Goal: Contribute content: Contribute content

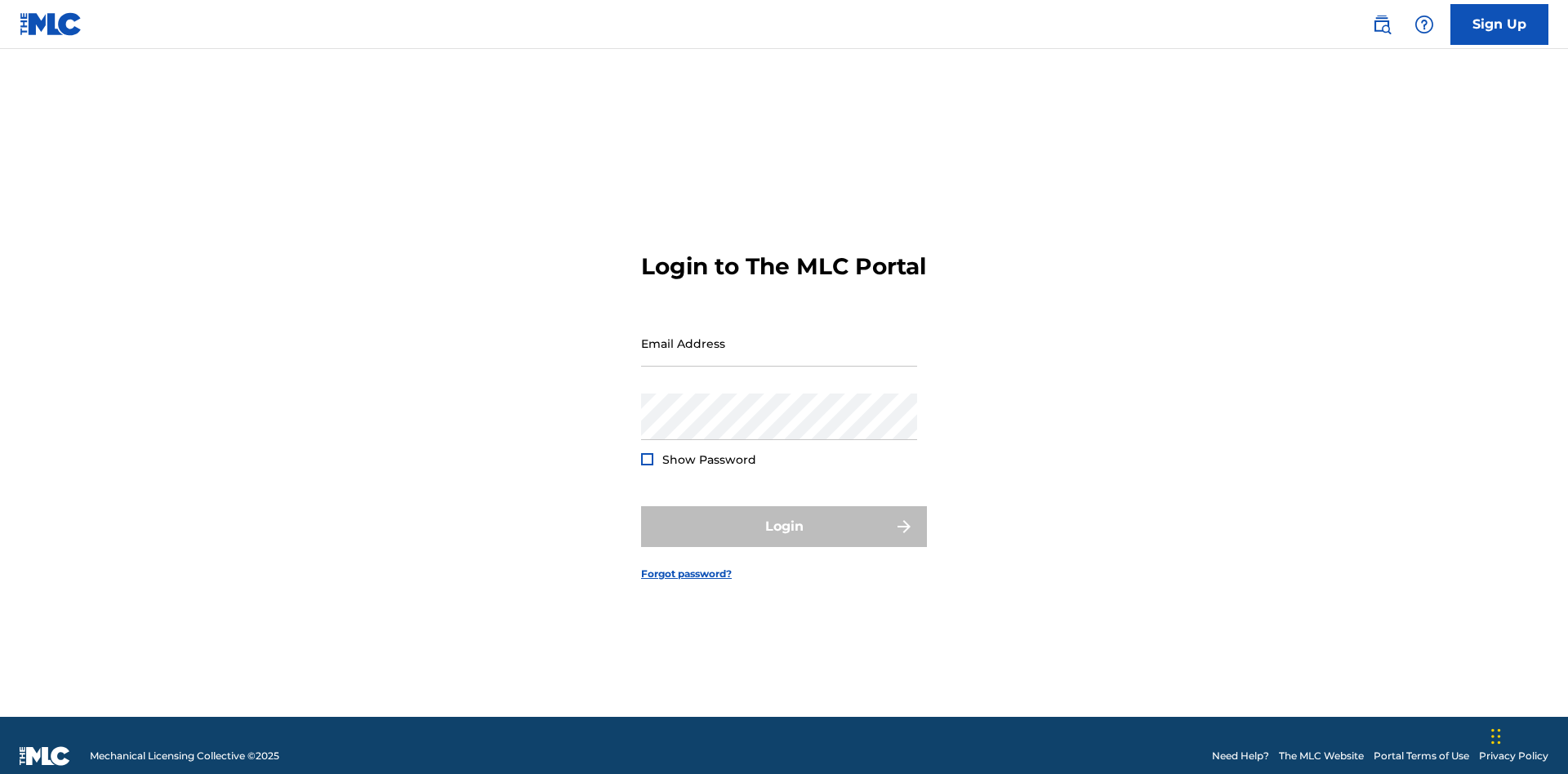
scroll to position [21, 0]
click at [779, 336] on input "Email Address" at bounding box center [779, 343] width 276 height 47
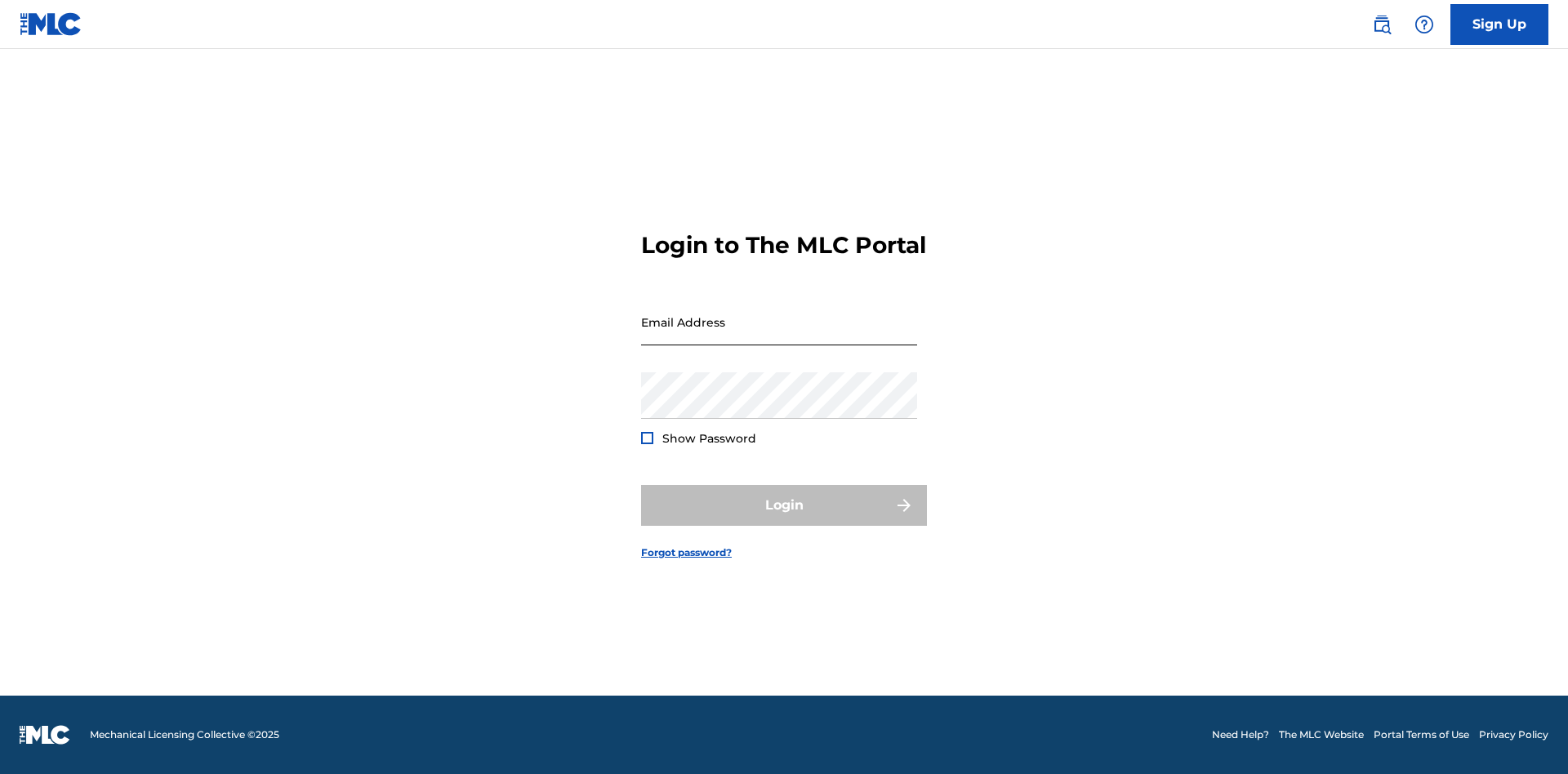
scroll to position [21, 0]
type input "[EMAIL_ADDRESS][DOMAIN_NAME]"
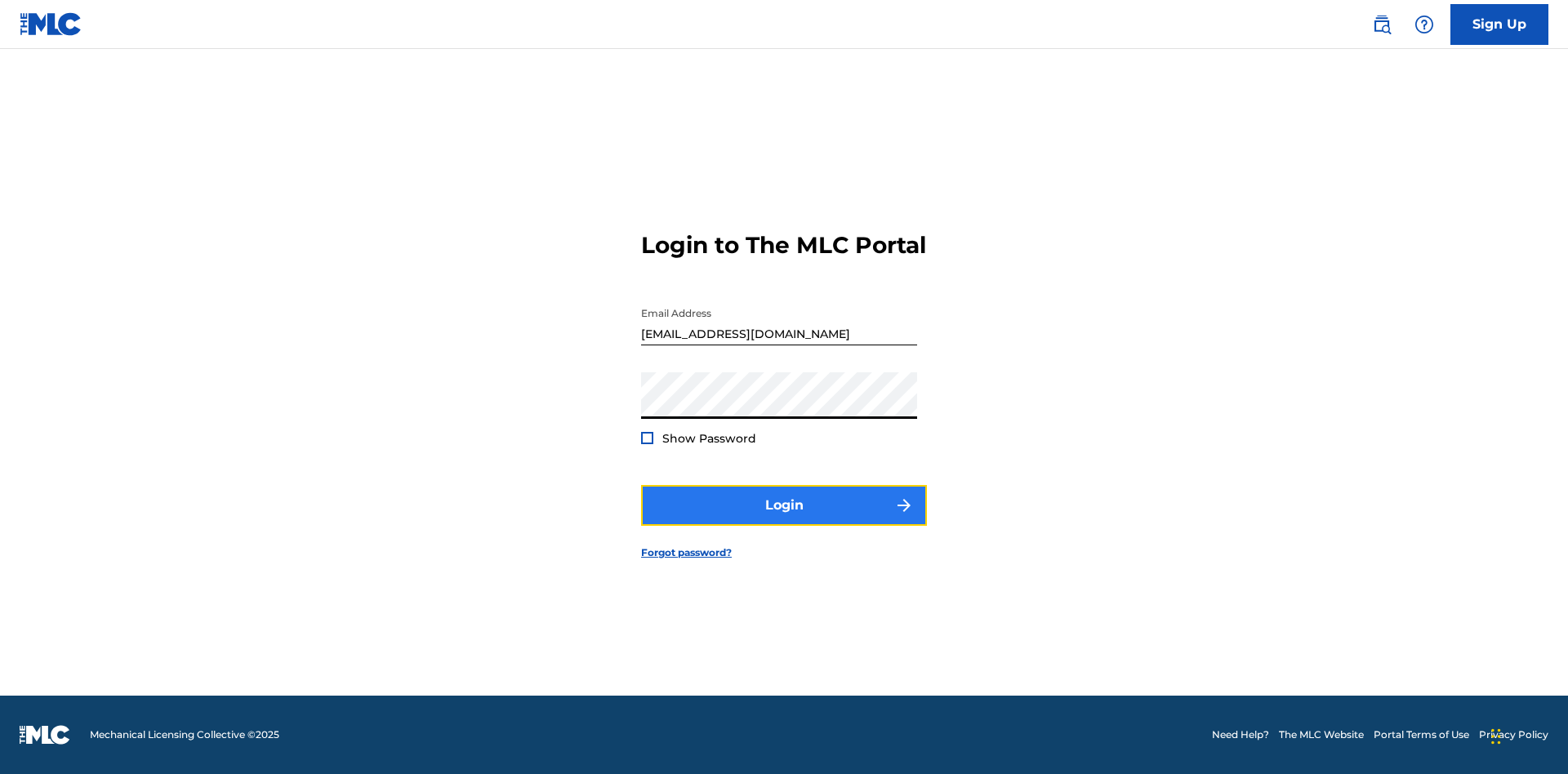
click at [784, 519] on button "Login" at bounding box center [784, 505] width 286 height 41
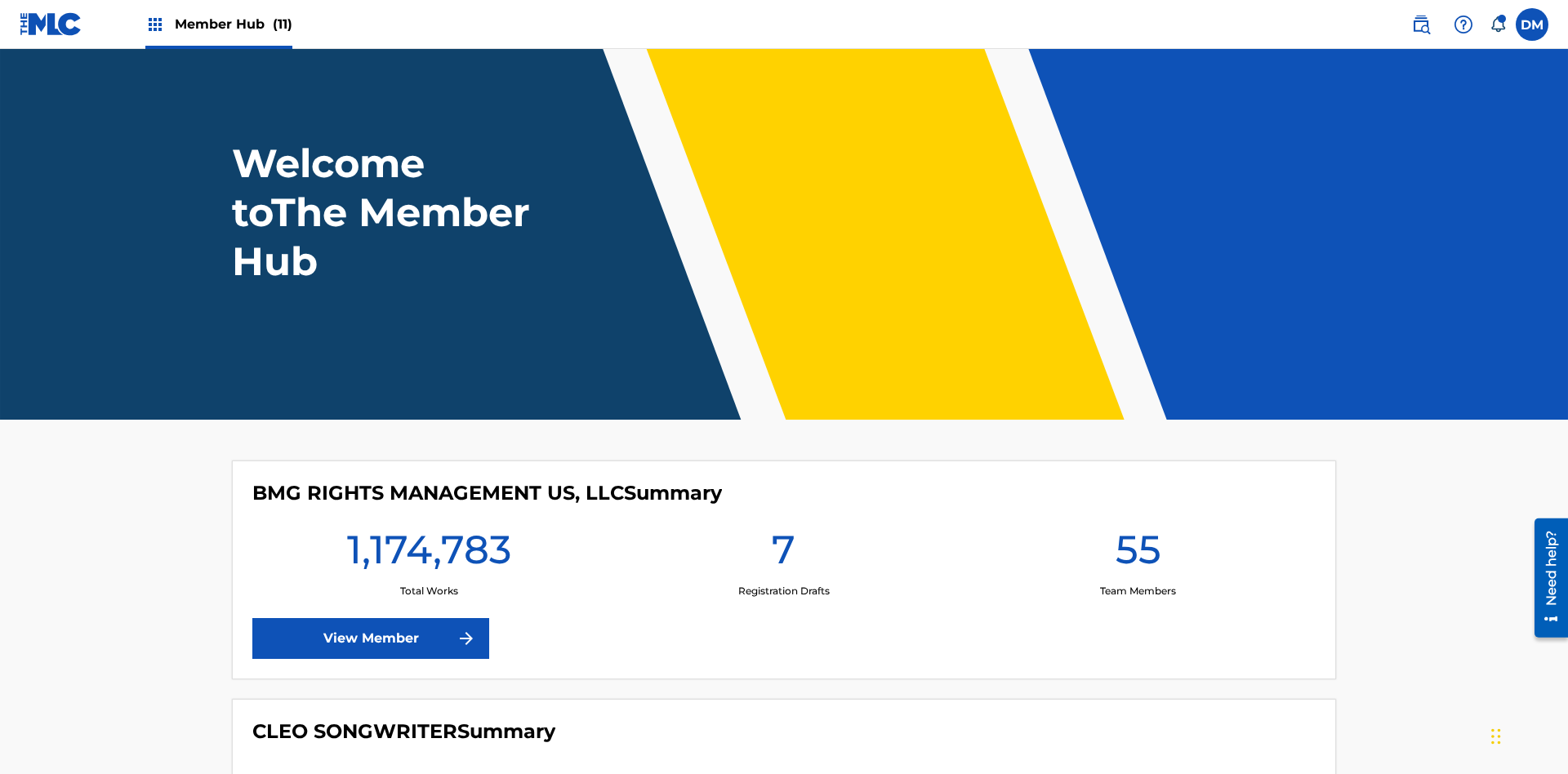
click at [233, 24] on span "Member Hub (11)" at bounding box center [234, 24] width 118 height 19
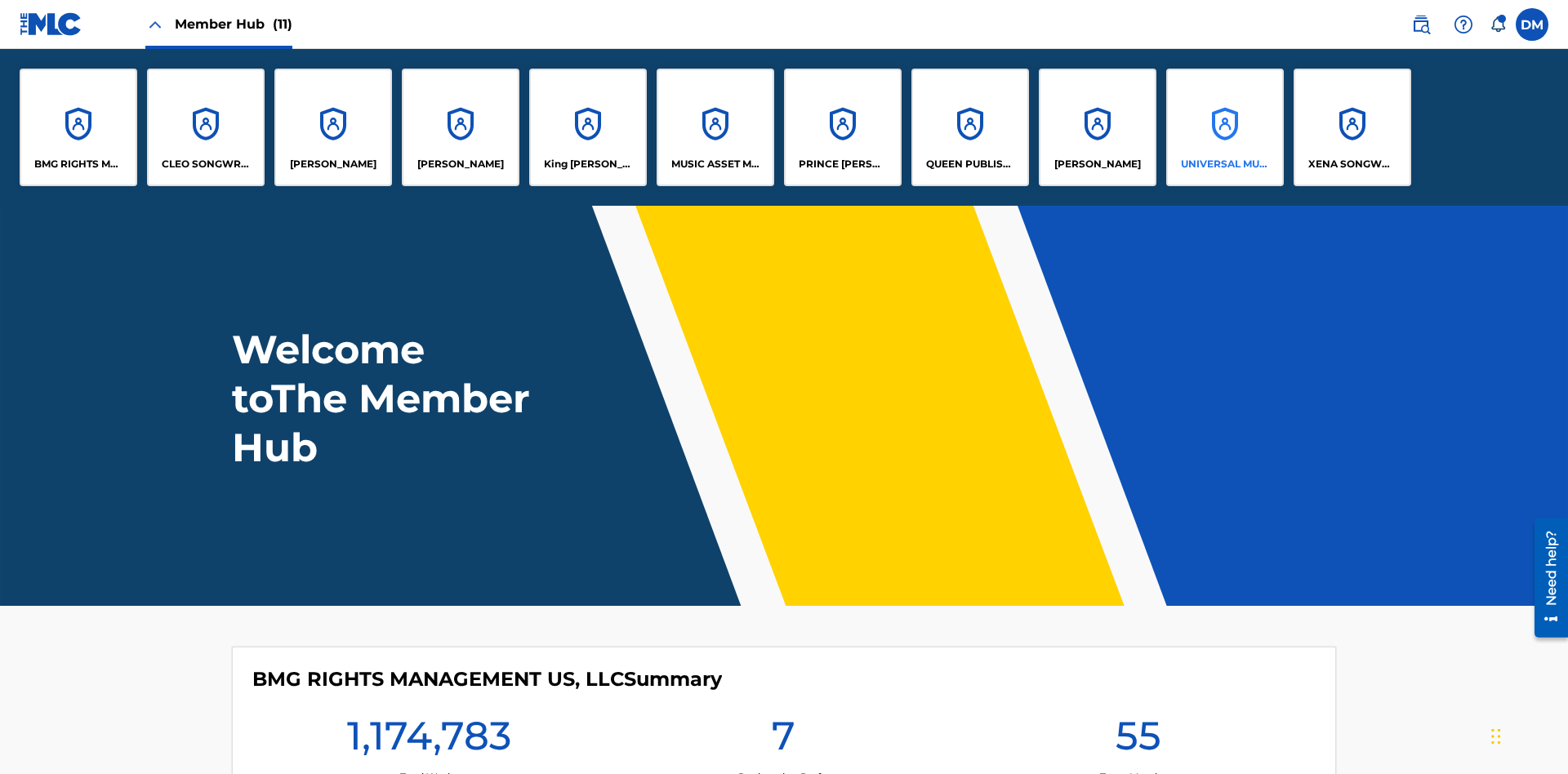
click at [1225, 164] on p "UNIVERSAL MUSIC PUB GROUP" at bounding box center [1225, 164] width 89 height 15
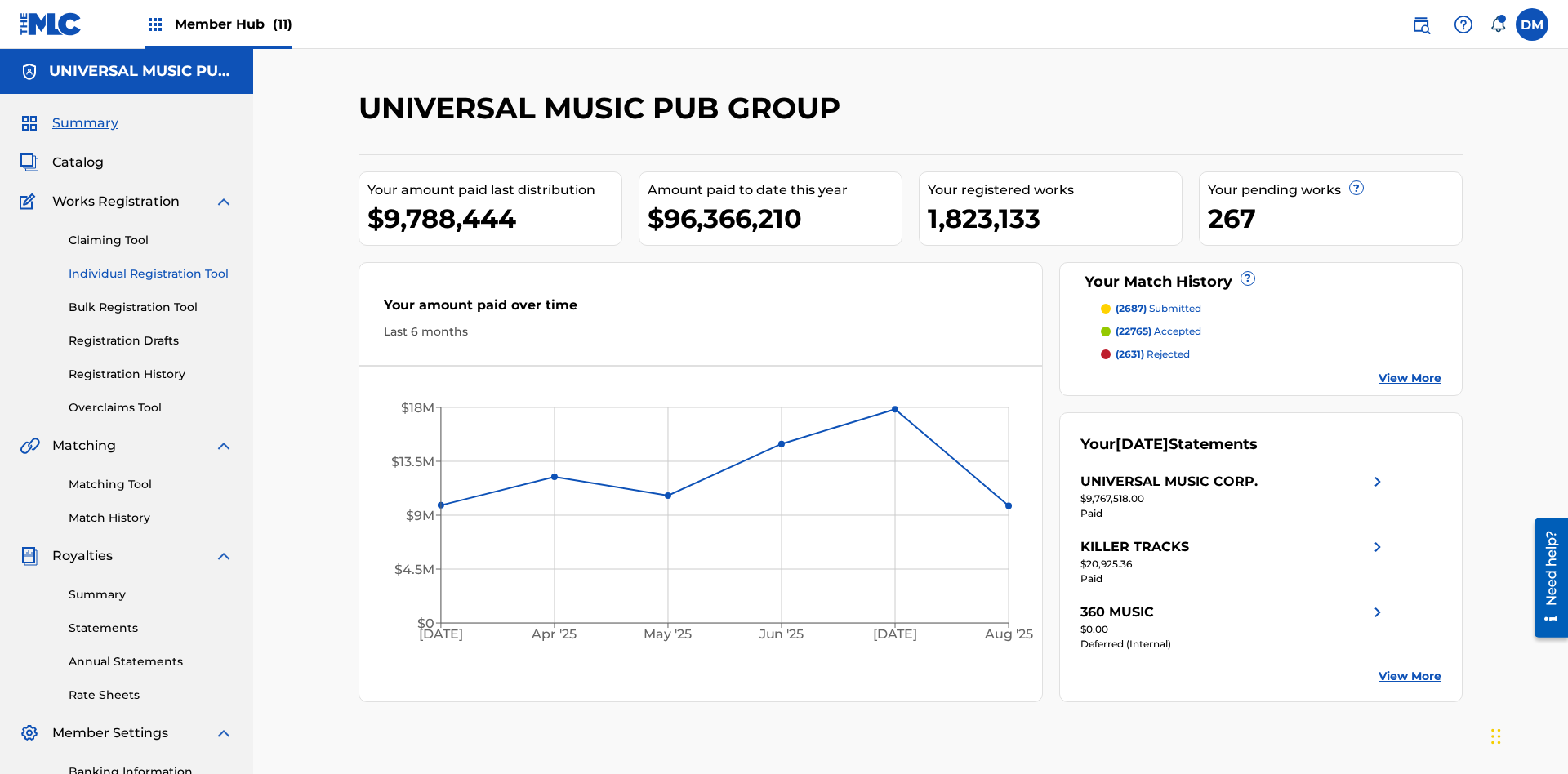
click at [151, 266] on link "Individual Registration Tool" at bounding box center [151, 274] width 165 height 17
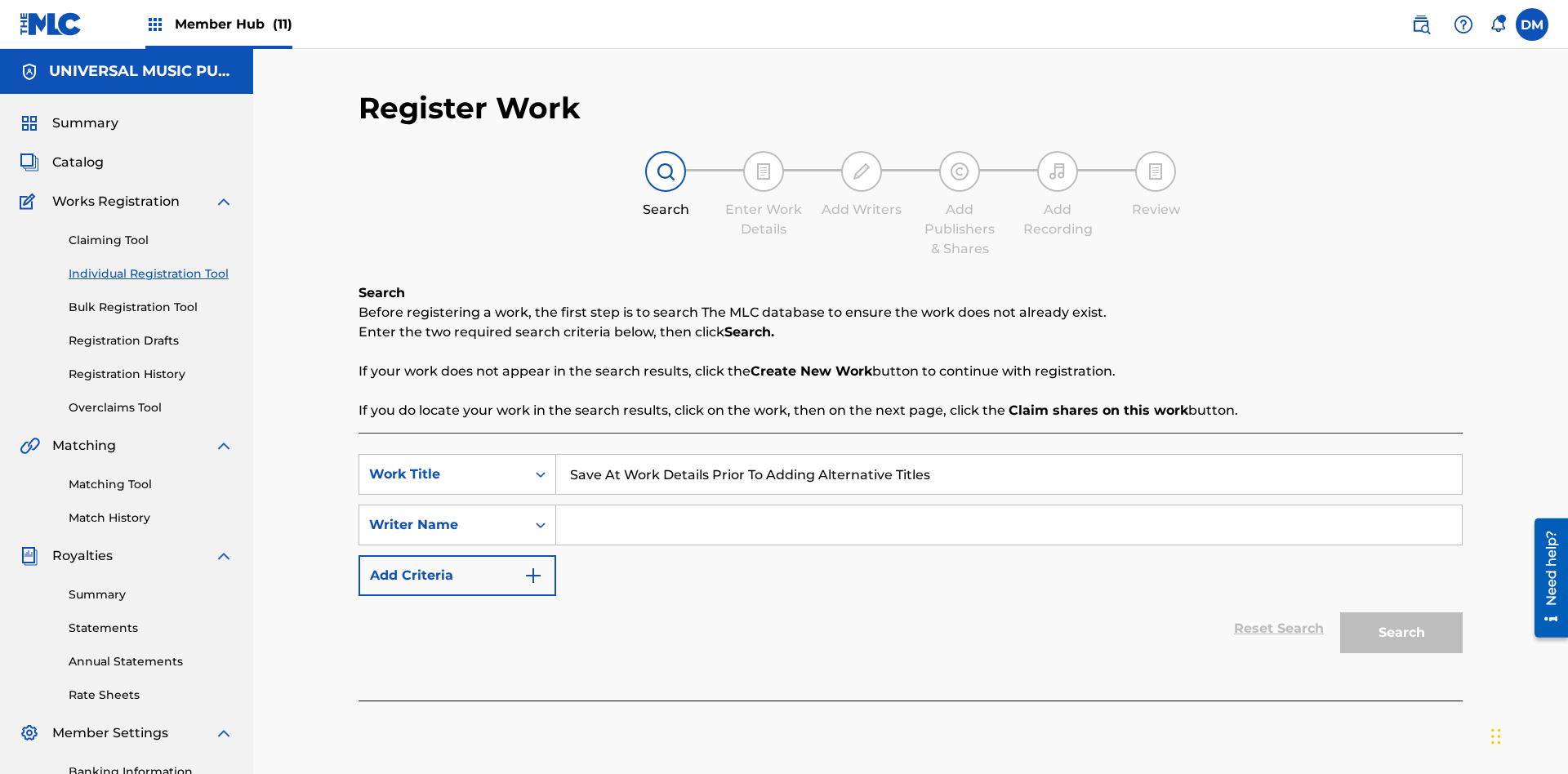
click at [1009, 505] on input "Search Form" at bounding box center [1009, 525] width 906 height 39
click at [1401, 612] on button "Search" at bounding box center [1401, 633] width 123 height 41
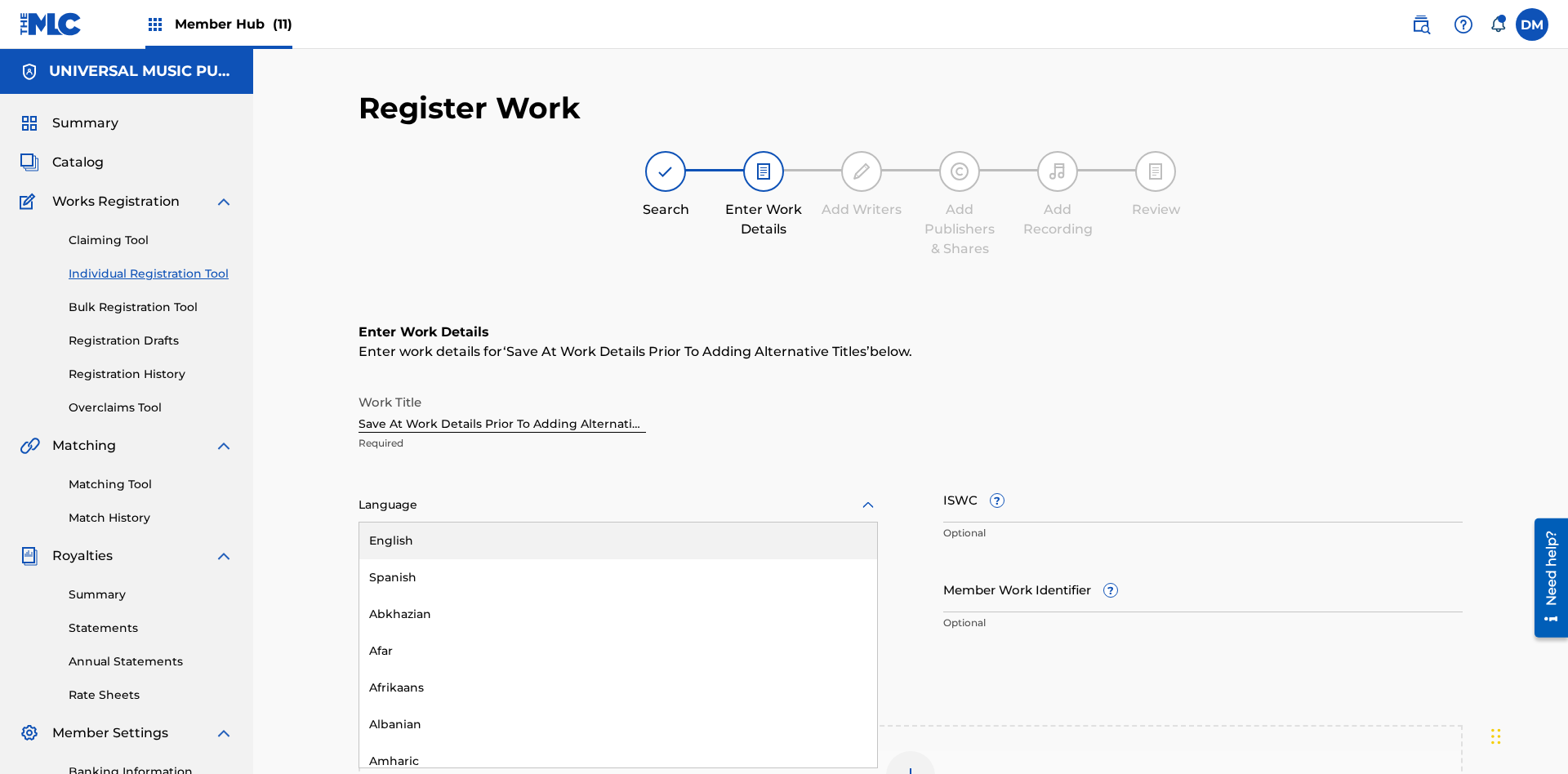
click at [618, 633] on div "Afar" at bounding box center [618, 651] width 517 height 37
click at [1203, 566] on input "Member Work Identifier ?" at bounding box center [1203, 588] width 519 height 47
click at [1203, 476] on input "ISWC ?" at bounding box center [1203, 499] width 519 height 47
